Goal: Use online tool/utility: Utilize a website feature to perform a specific function

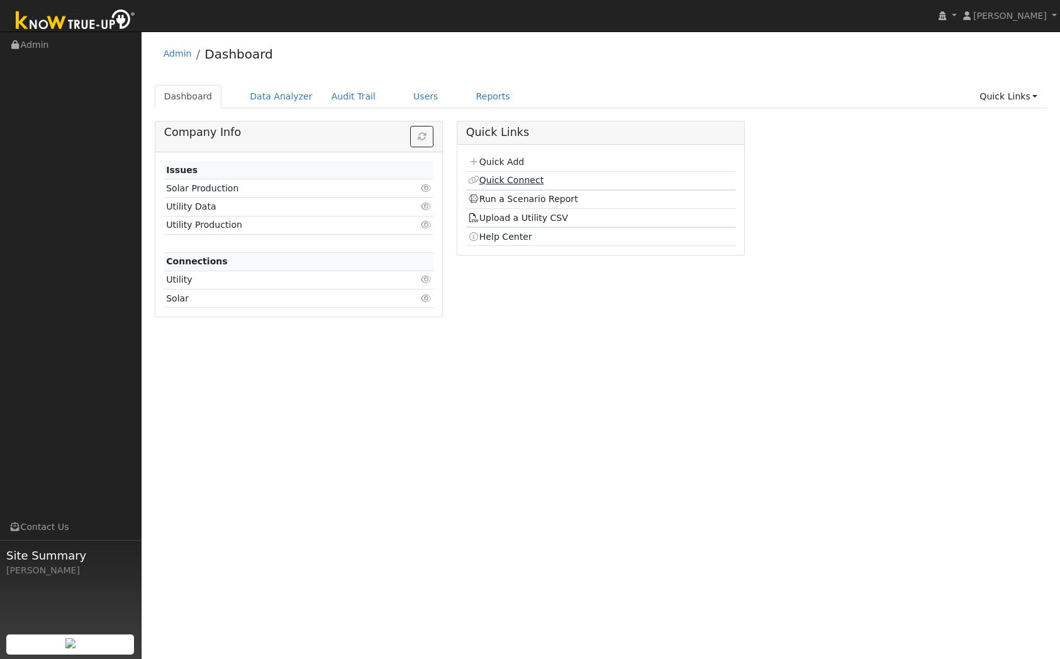
click at [535, 181] on link "Quick Connect" at bounding box center [506, 180] width 76 height 10
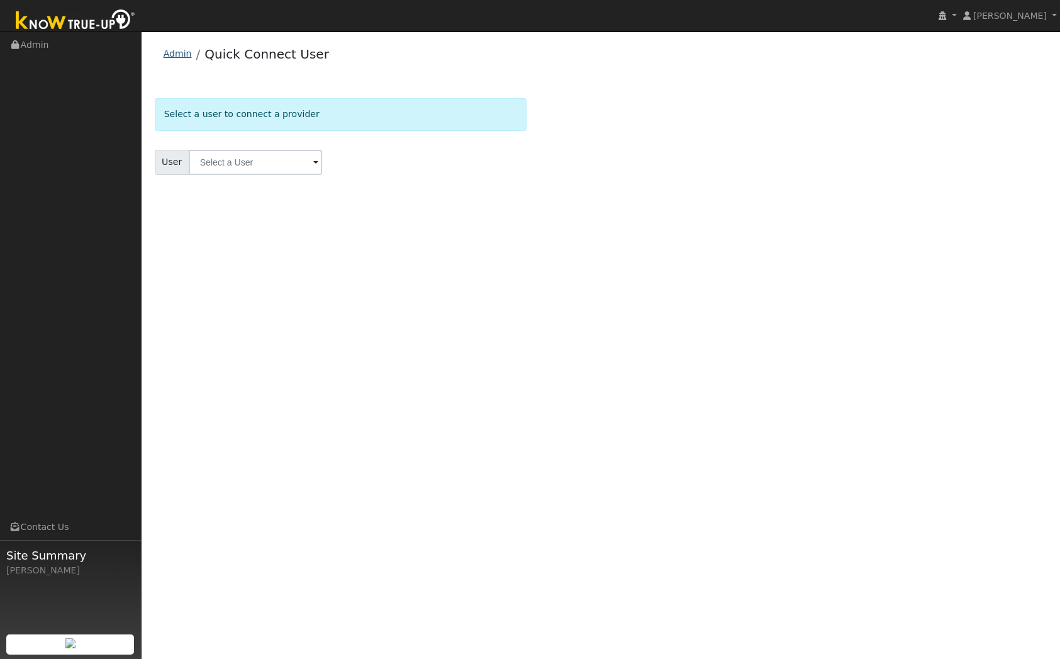
click at [168, 53] on link "Admin" at bounding box center [178, 53] width 28 height 10
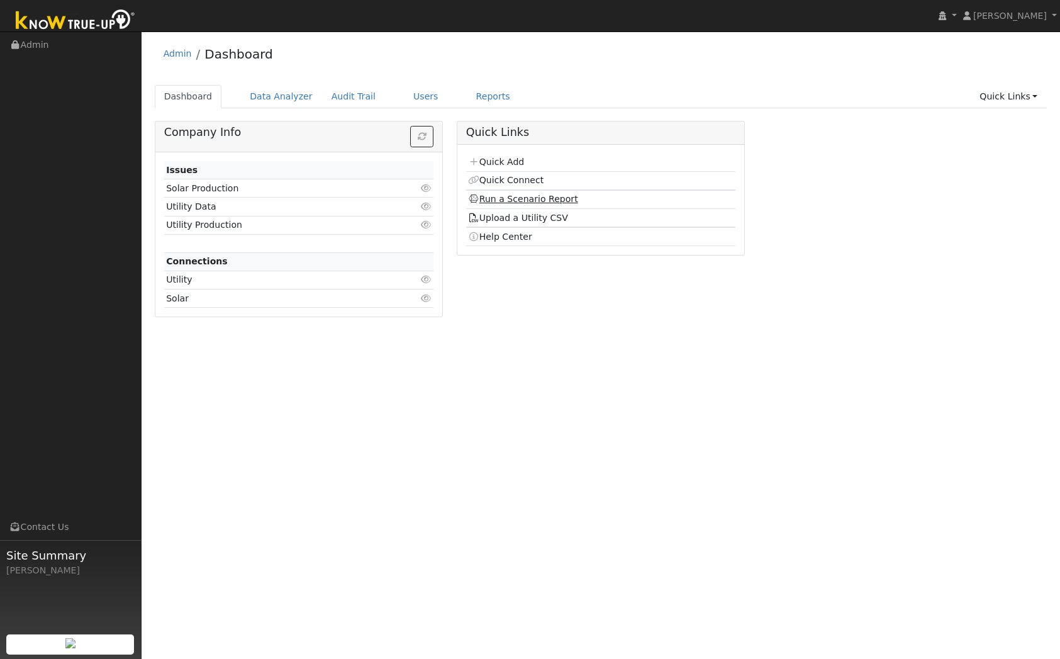
click at [541, 200] on link "Run a Scenario Report" at bounding box center [523, 199] width 110 height 10
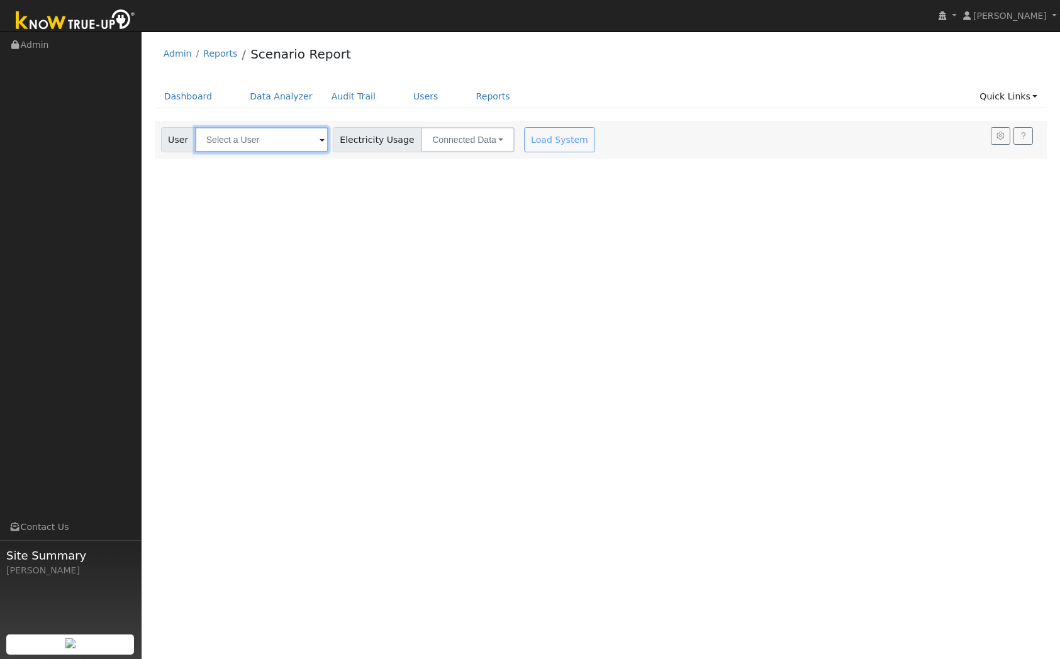
click at [250, 139] on input "text" at bounding box center [261, 139] width 133 height 25
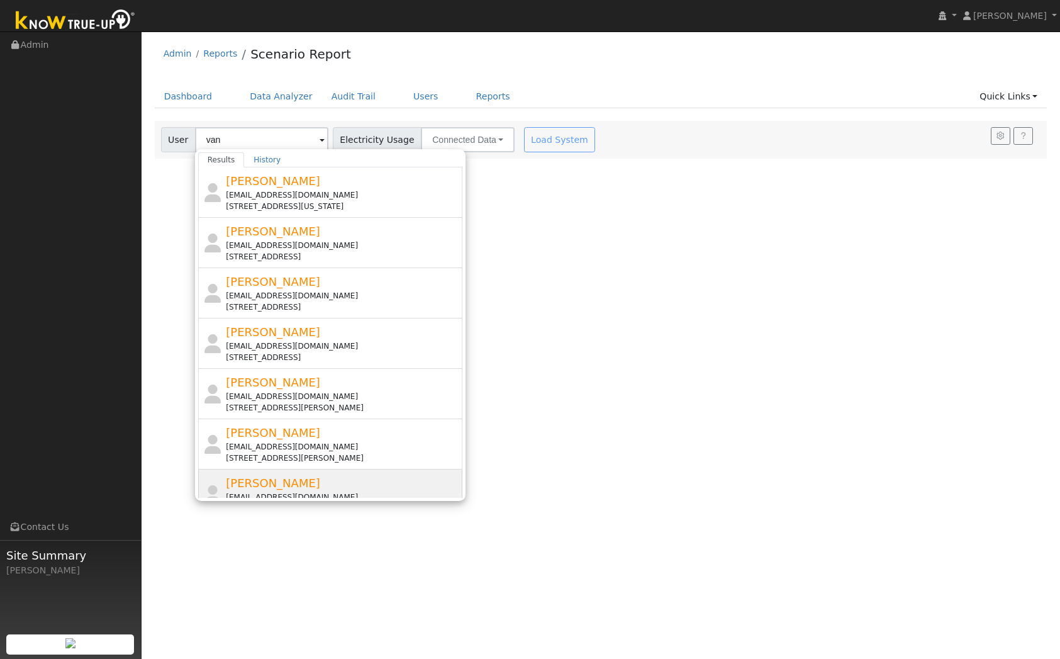
click at [272, 489] on span "Jason Van Court" at bounding box center [273, 482] width 94 height 13
type input "Jason Van Court"
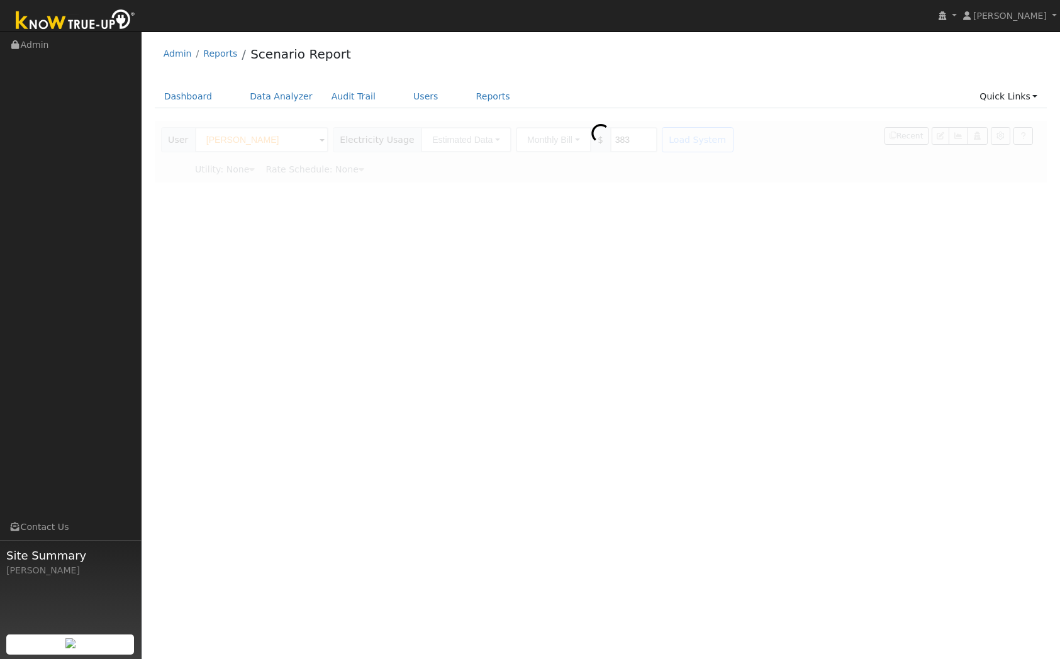
type input "Pacific Gas & Electric"
